Goal: Information Seeking & Learning: Learn about a topic

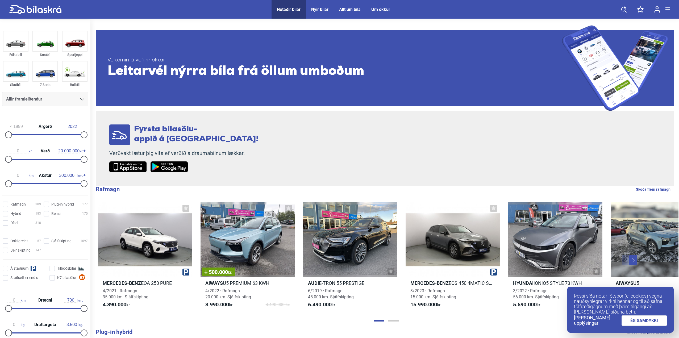
click at [71, 98] on div "Allir framleiðendur" at bounding box center [45, 99] width 78 height 7
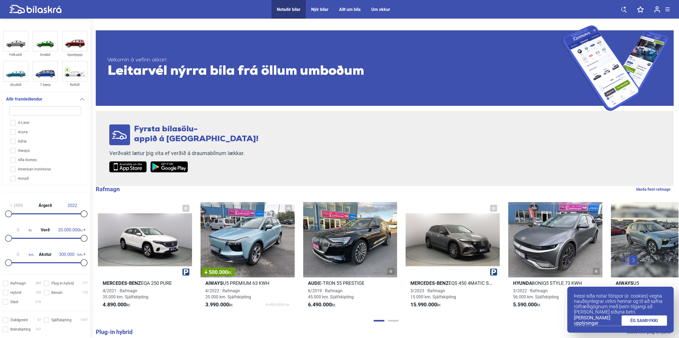
click at [36, 108] on input "search" at bounding box center [45, 110] width 72 height 9
type input "n"
checkbox input "false"
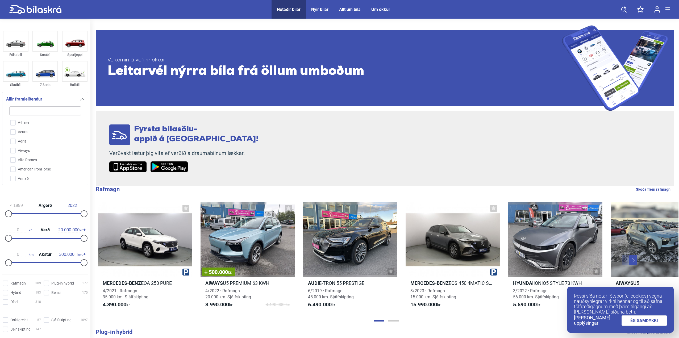
checkbox input "false"
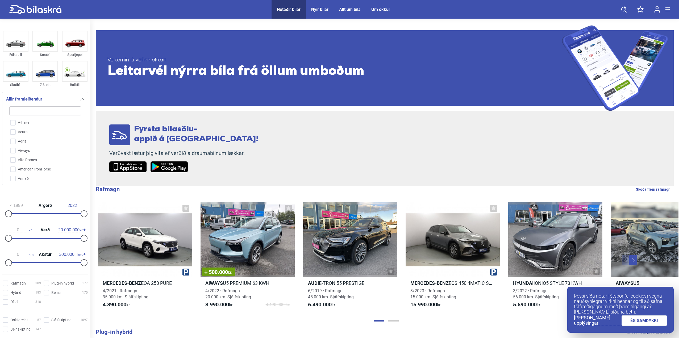
checkbox input "false"
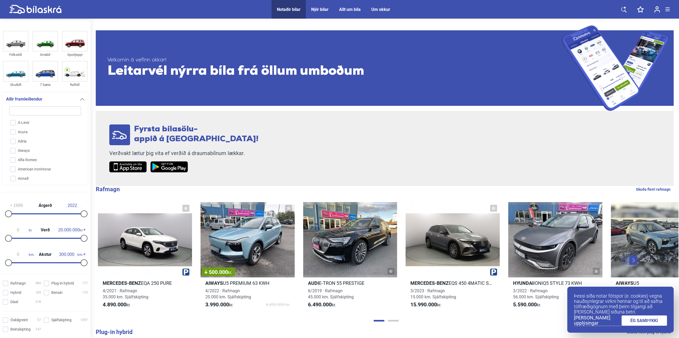
checkbox input "false"
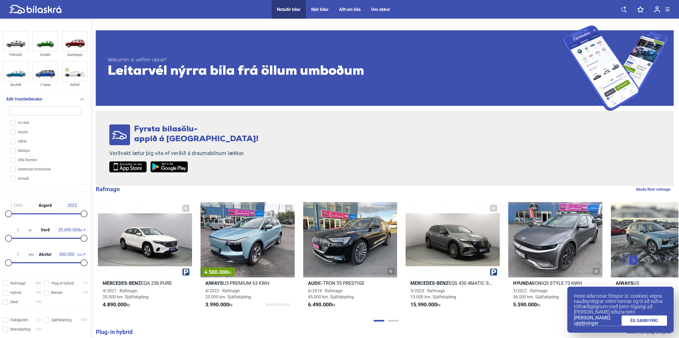
checkbox input "false"
type input "ni"
checkbox input "false"
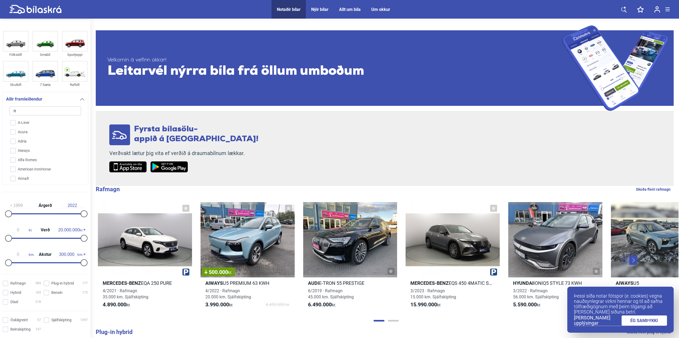
checkbox input "false"
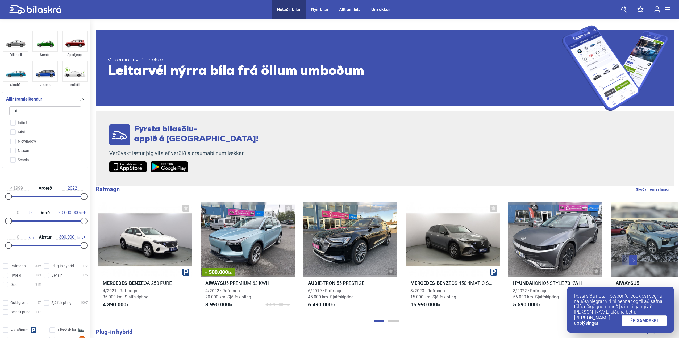
type input "nis"
checkbox input "false"
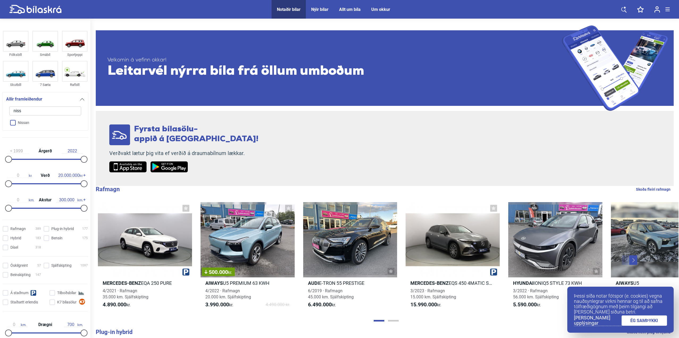
type input "niss"
click at [15, 122] on input "Nissan" at bounding box center [42, 122] width 72 height 9
checkbox input "true"
checkbox input "false"
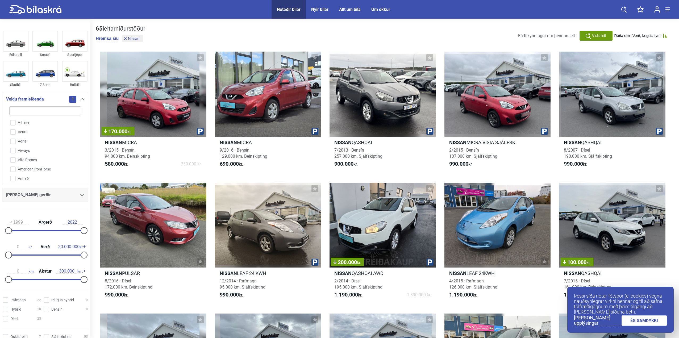
click at [80, 195] on icon at bounding box center [82, 195] width 4 height 2
